Goal: Transaction & Acquisition: Purchase product/service

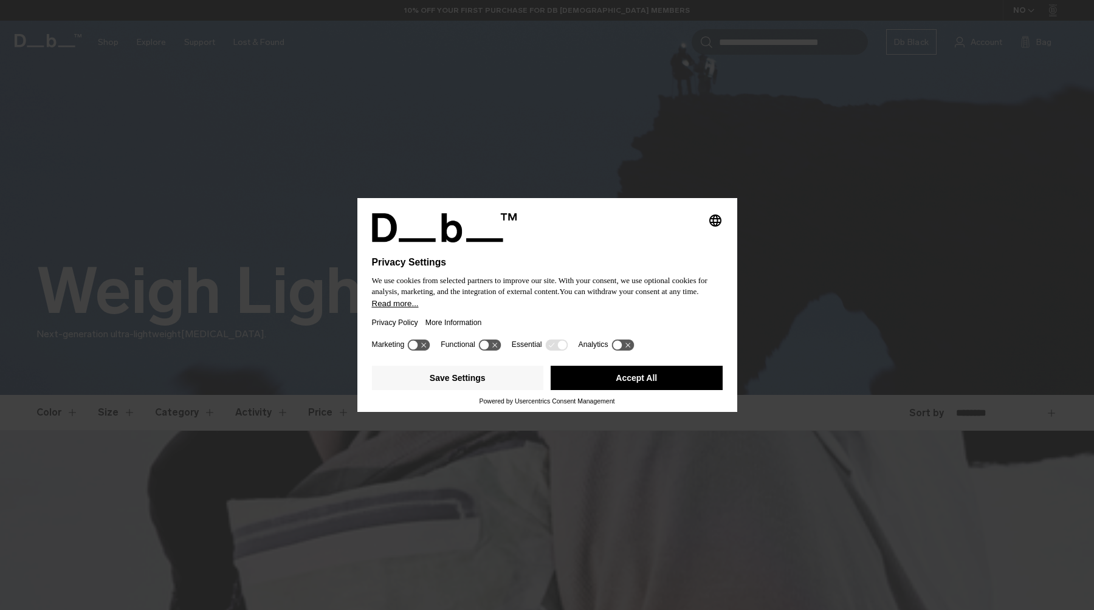
click at [602, 388] on button "Accept All" at bounding box center [637, 378] width 172 height 24
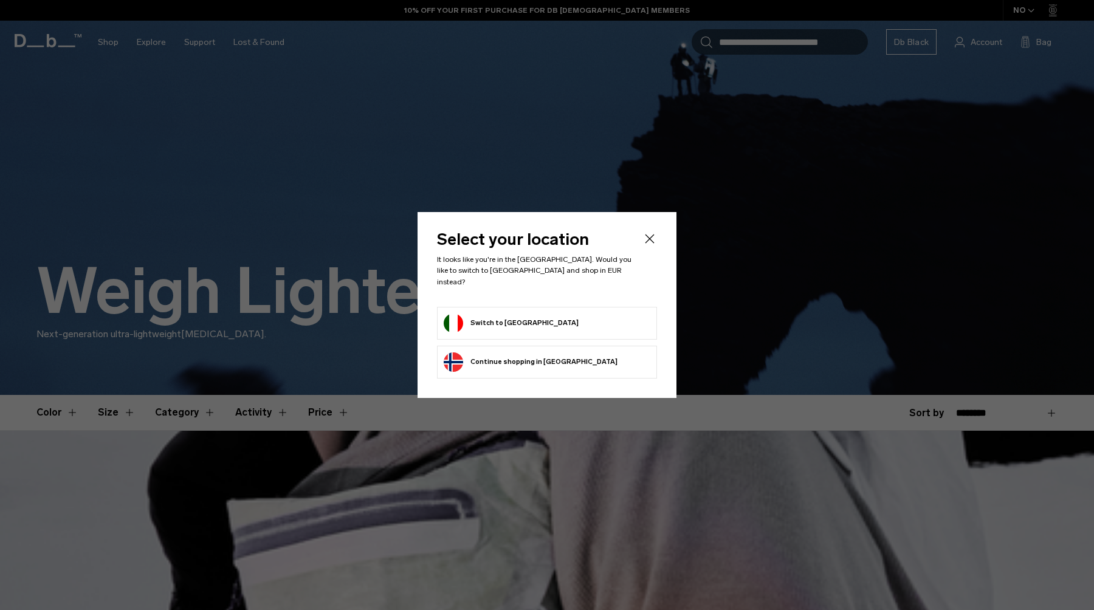
click at [551, 323] on form "Switch to Italy" at bounding box center [547, 323] width 207 height 19
click at [479, 320] on button "Switch to Italy" at bounding box center [511, 323] width 135 height 19
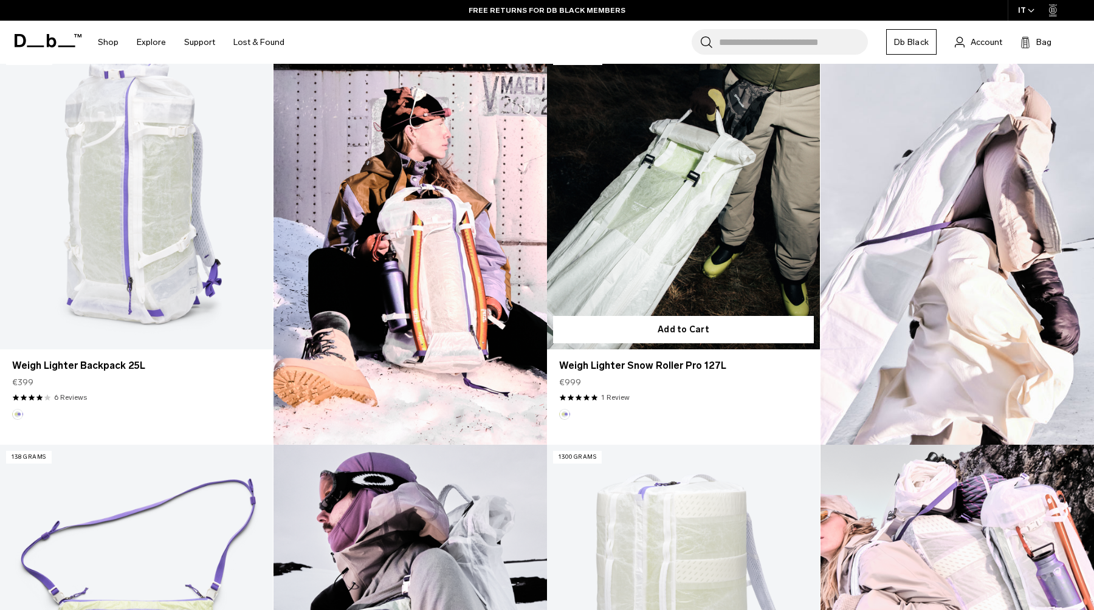
scroll to position [373, 0]
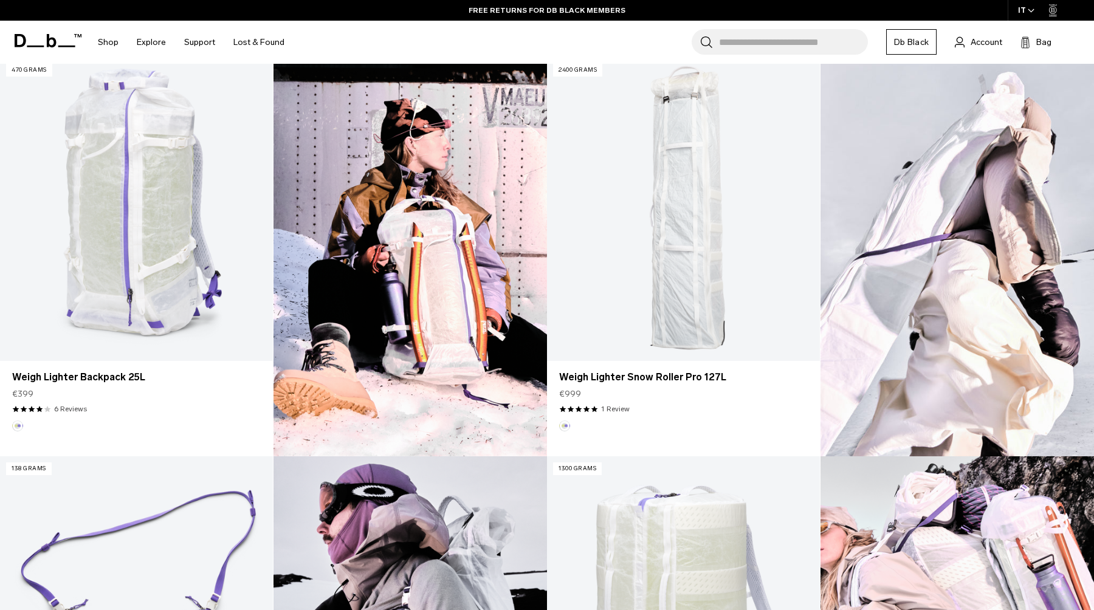
click at [450, 262] on img at bounding box center [409, 257] width 273 height 399
